Goal: Information Seeking & Learning: Check status

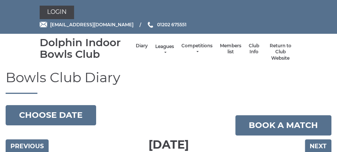
click at [166, 50] on link "Leagues" at bounding box center [164, 49] width 19 height 12
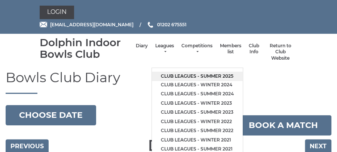
click at [184, 73] on link "Club leagues - Summer 2025" at bounding box center [197, 76] width 91 height 9
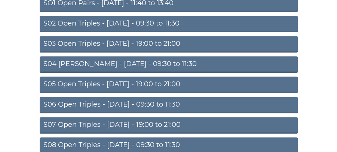
scroll to position [127, 0]
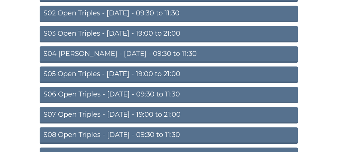
click at [173, 115] on link "S07 Open Triples - [DATE] - 19:00 to 21:00" at bounding box center [169, 115] width 258 height 16
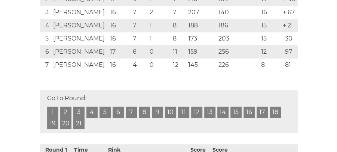
scroll to position [231, 0]
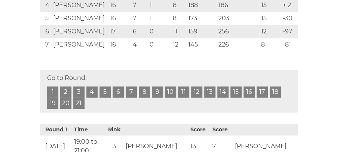
click at [260, 91] on link "17" at bounding box center [262, 91] width 11 height 11
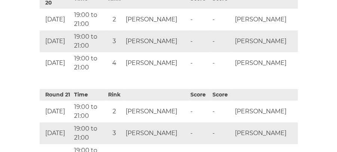
scroll to position [2134, 0]
